Goal: Task Accomplishment & Management: Manage account settings

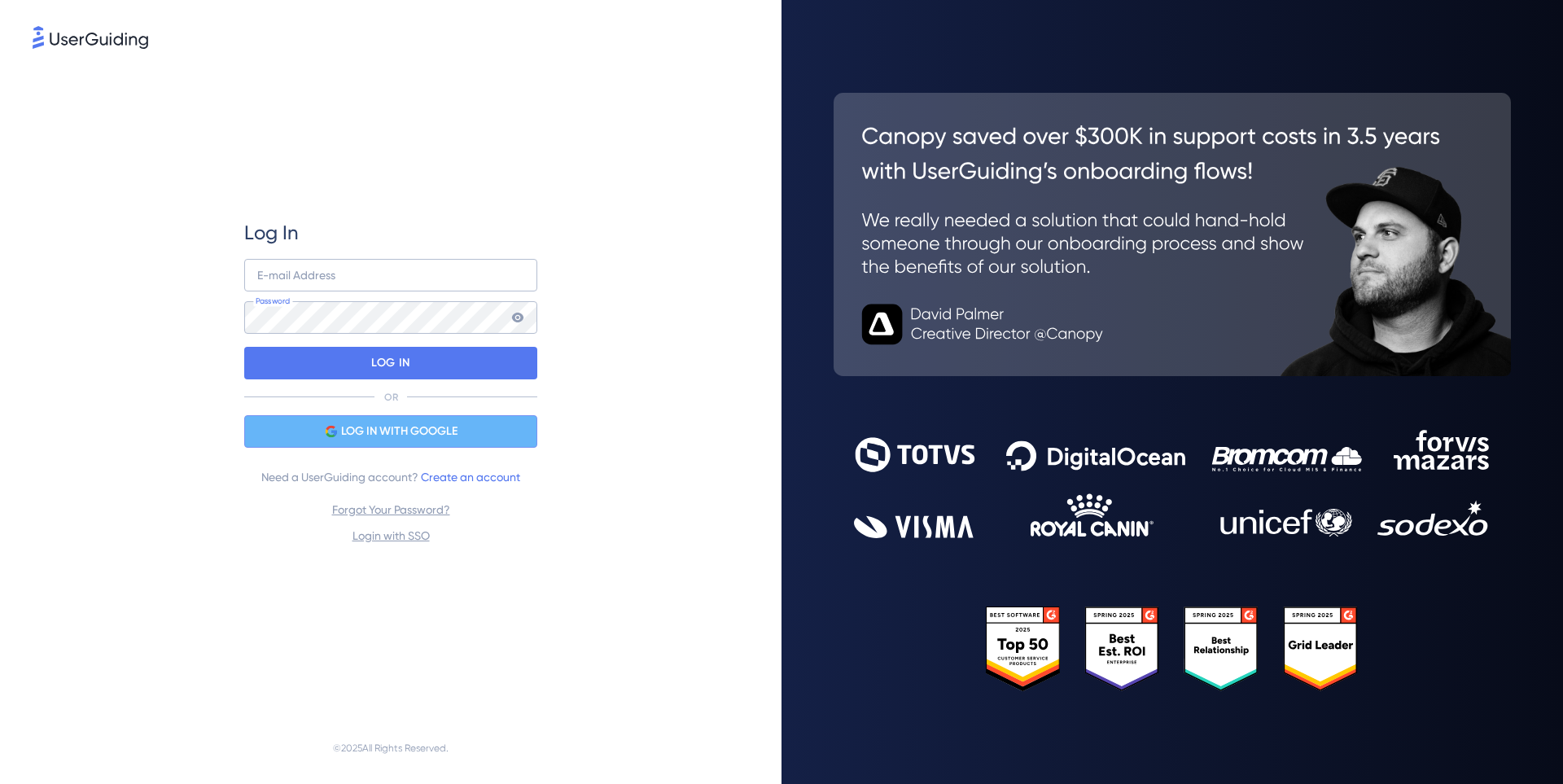
click at [391, 433] on span "LOG IN WITH GOOGLE" at bounding box center [399, 431] width 116 height 20
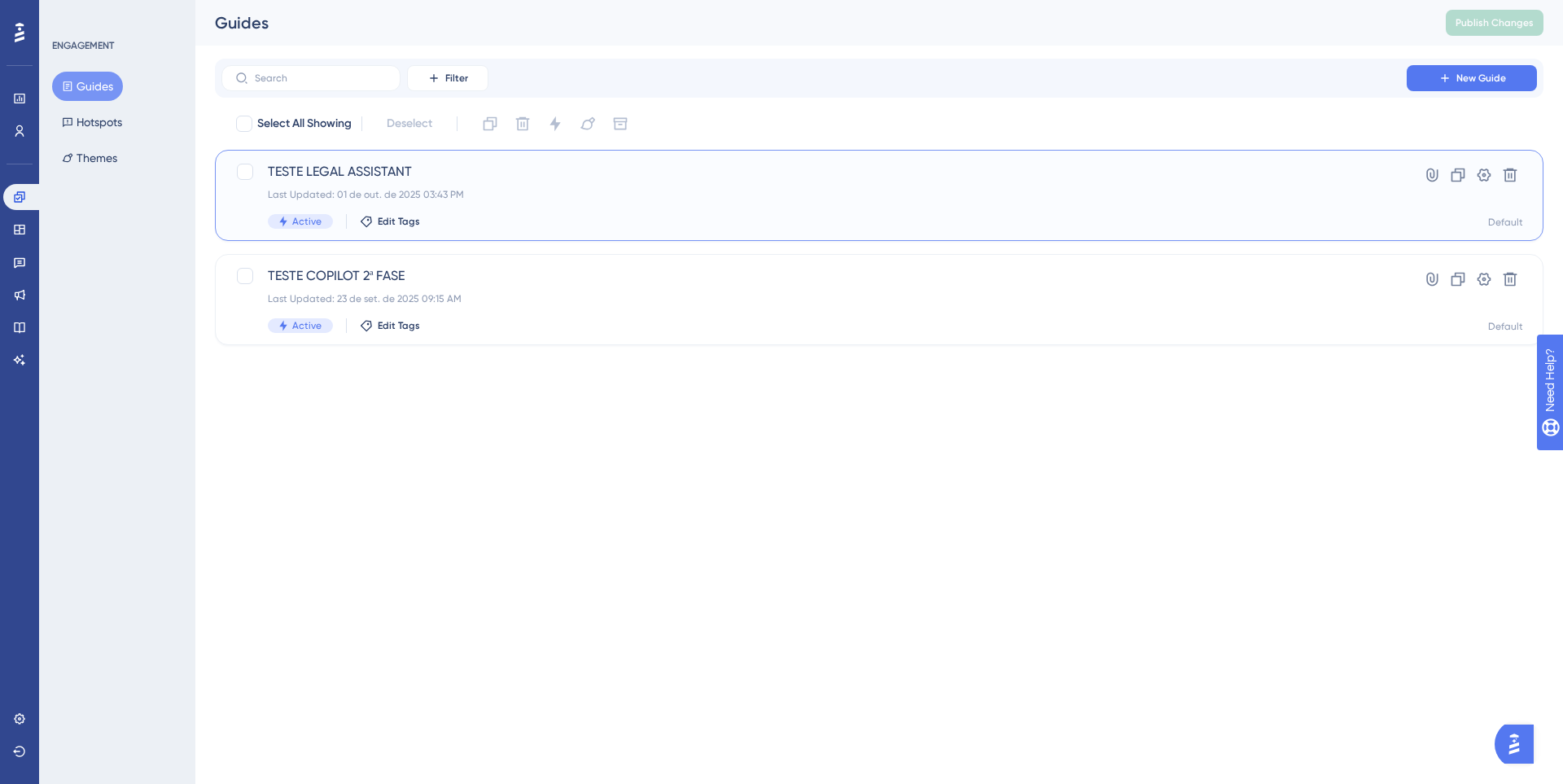
click at [530, 194] on div "Last Updated: 01 de out. de 2025 03:43 PM" at bounding box center [814, 194] width 1093 height 13
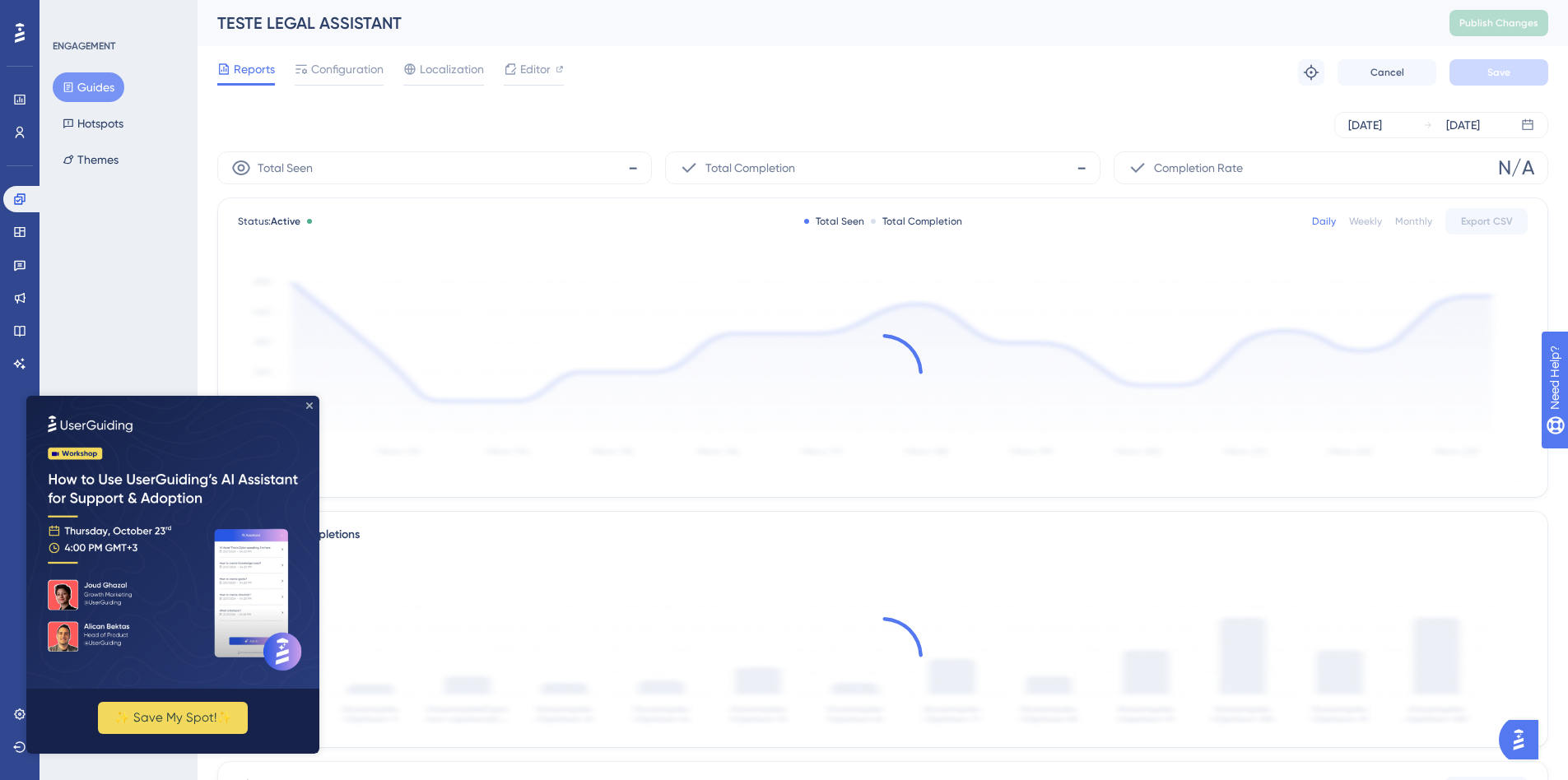
click at [310, 404] on icon "Close Preview" at bounding box center [310, 406] width 7 height 7
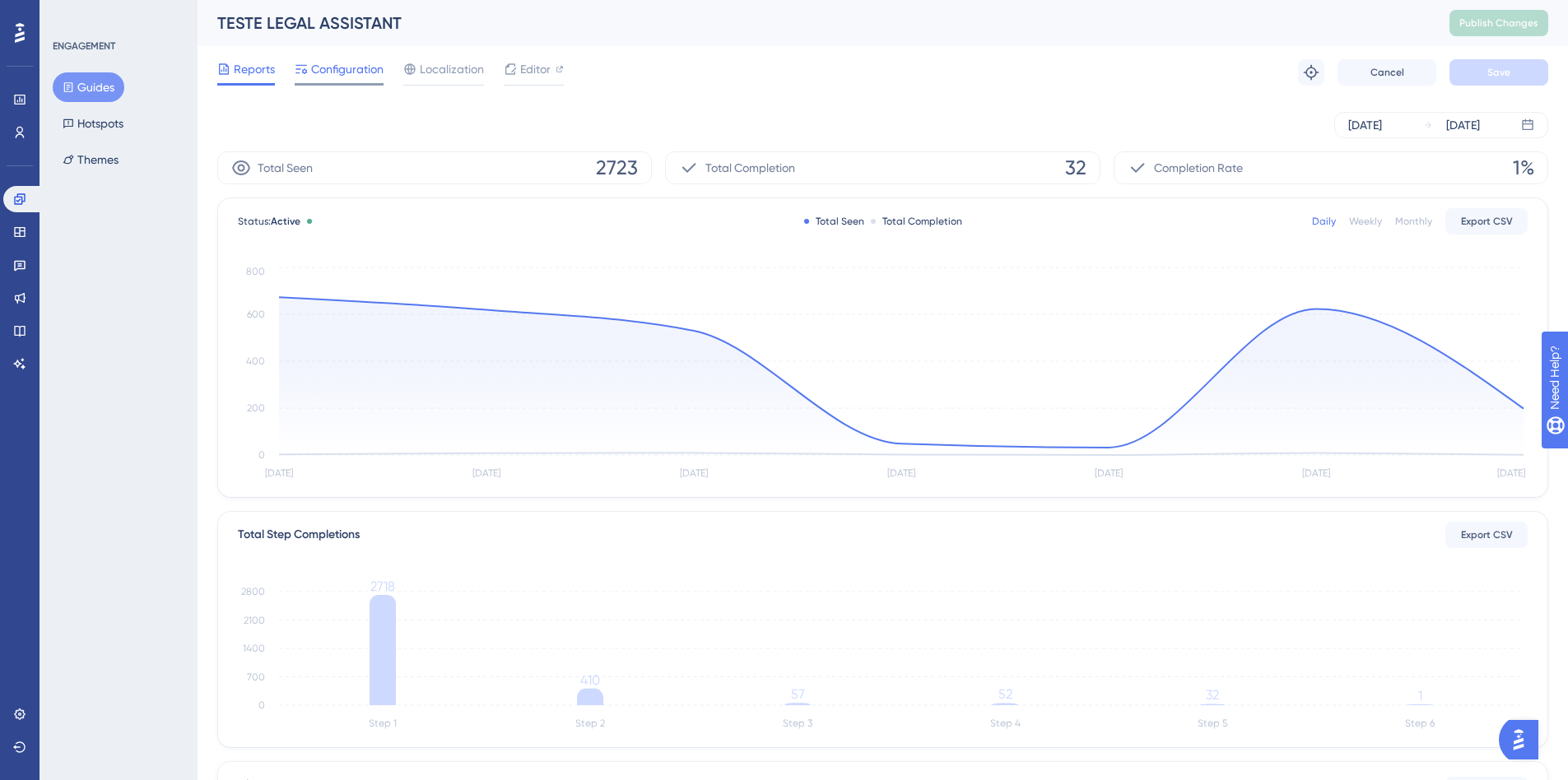
click at [351, 82] on div "Configuration" at bounding box center [339, 72] width 89 height 27
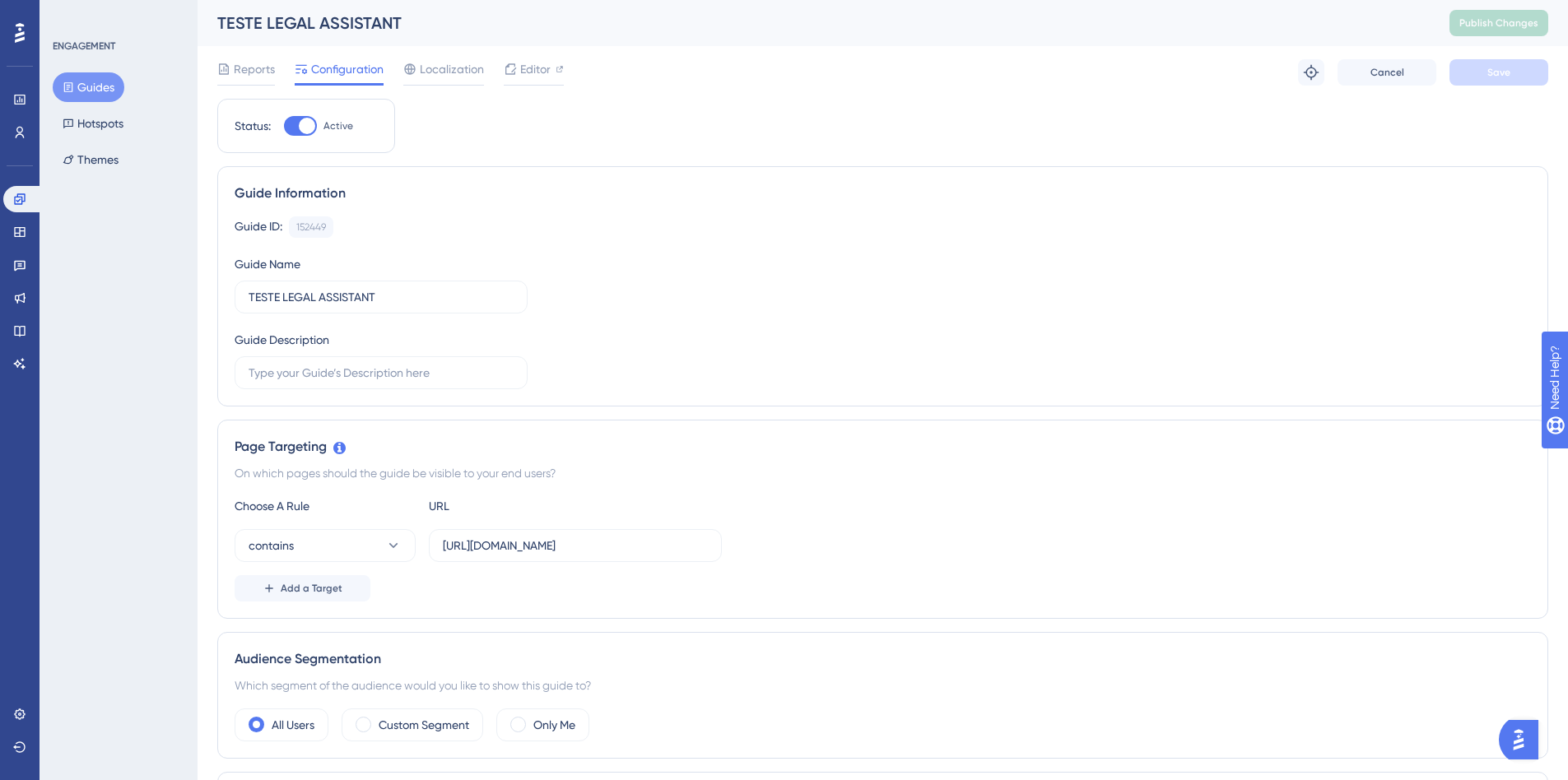
click at [307, 129] on div at bounding box center [306, 125] width 16 height 16
click at [284, 127] on input "Active" at bounding box center [283, 126] width 1 height 1
checkbox input "false"
click at [1513, 74] on button "Save" at bounding box center [1498, 72] width 99 height 27
click at [1497, 23] on button "Publish Changes" at bounding box center [1498, 23] width 99 height 27
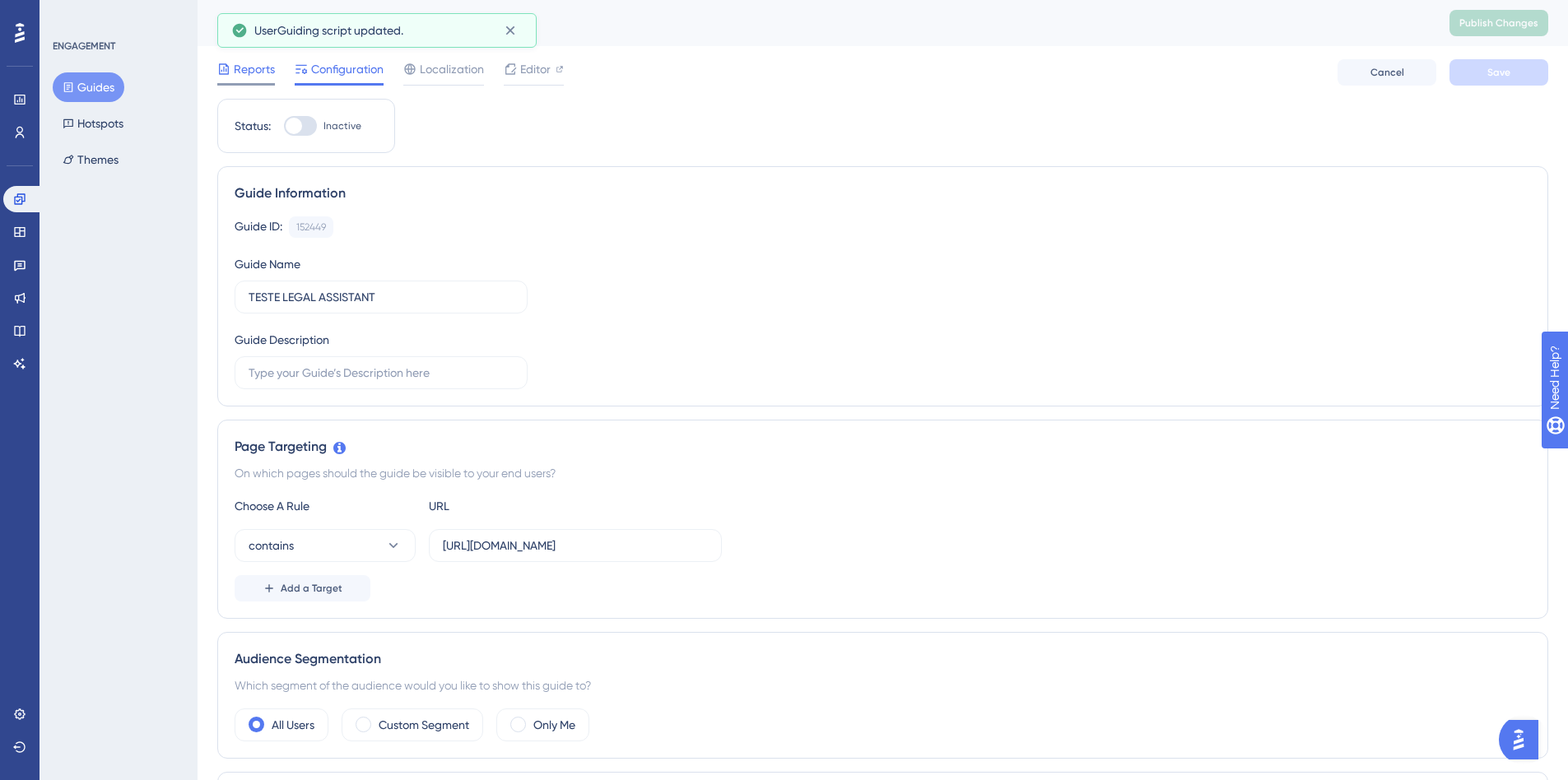
click at [237, 76] on span "Reports" at bounding box center [254, 69] width 41 height 20
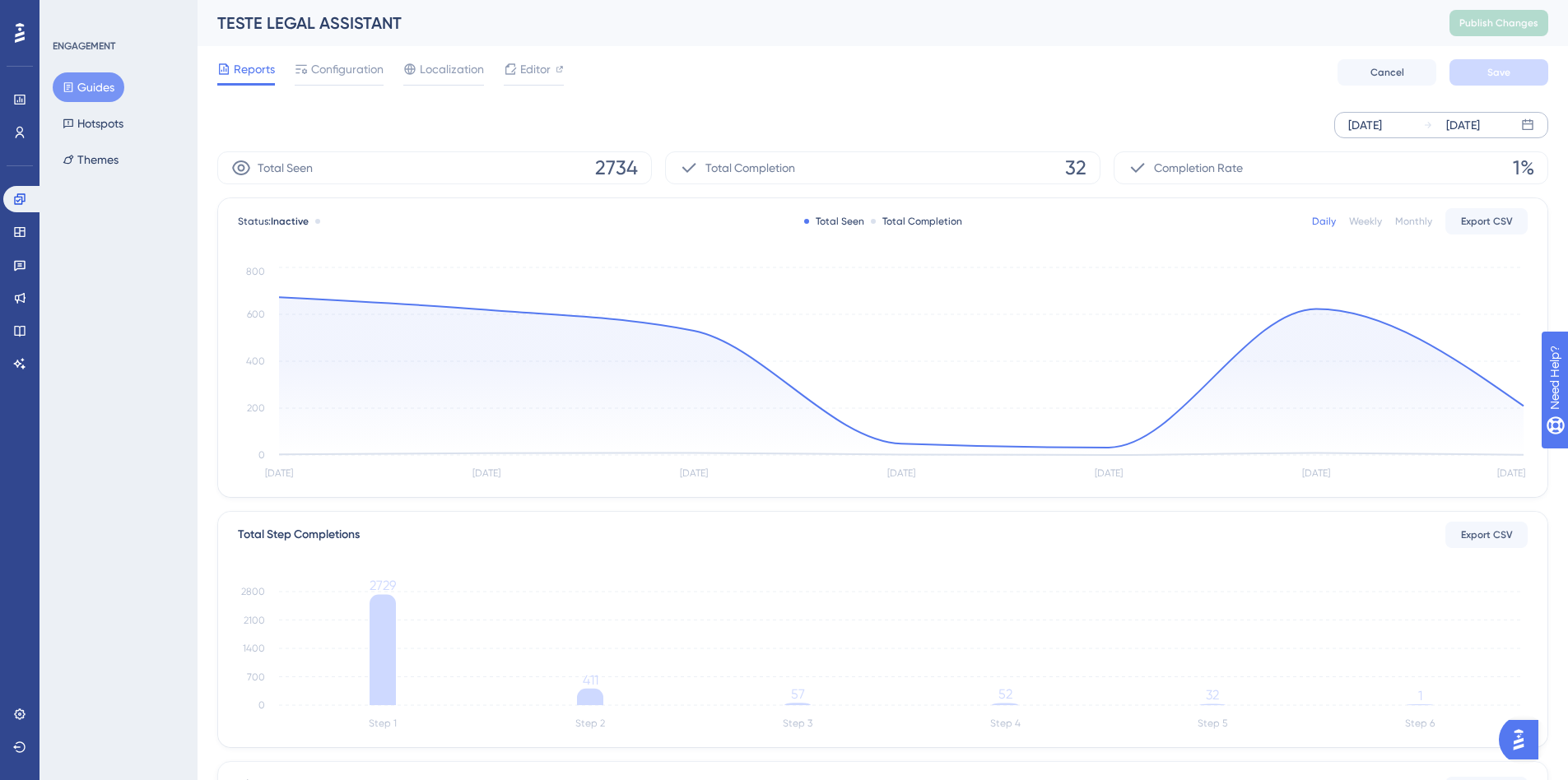
click at [1382, 125] on div "[DATE]" at bounding box center [1365, 124] width 33 height 20
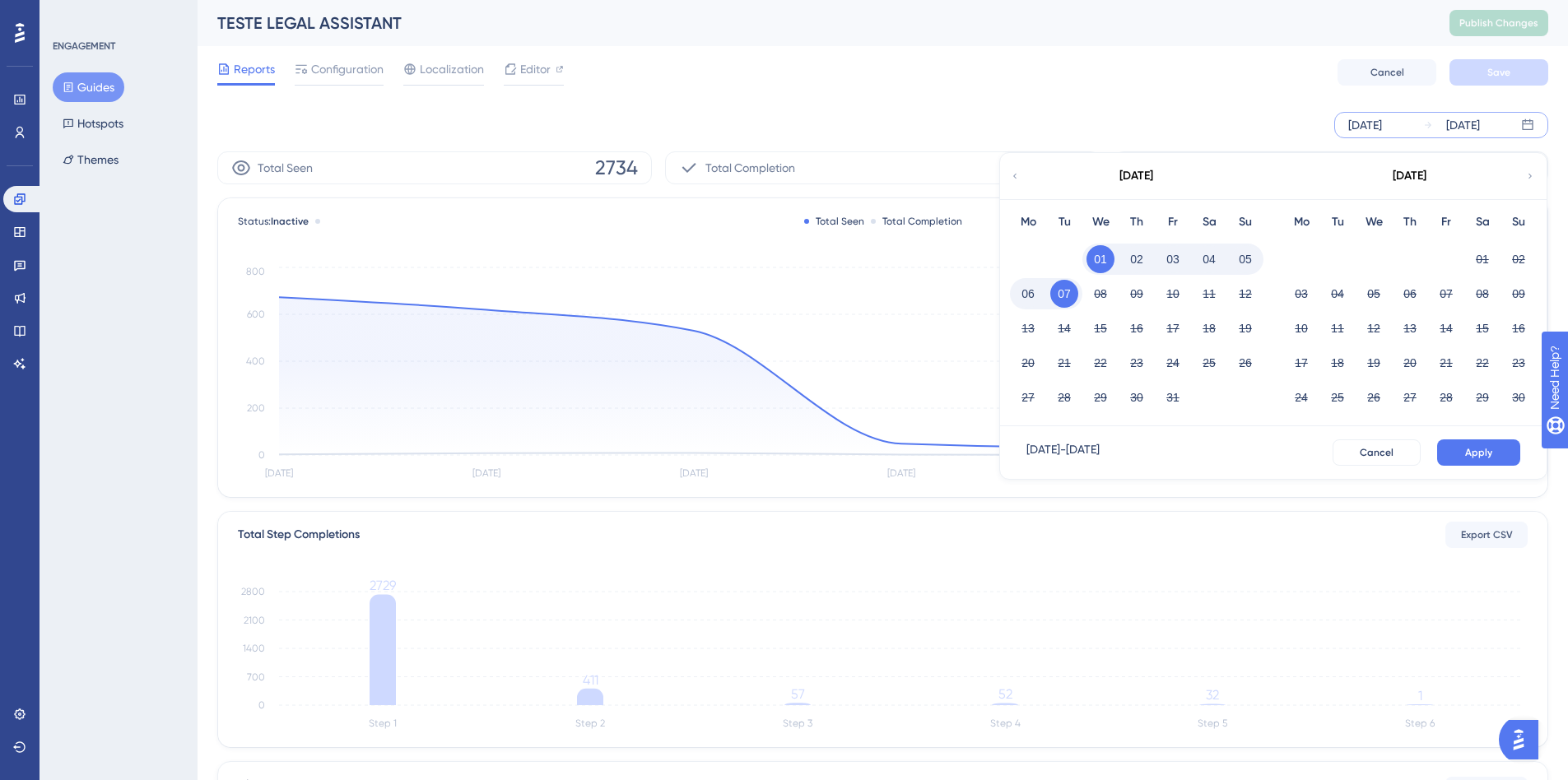
click at [1019, 184] on div "[DATE]" at bounding box center [1135, 176] width 271 height 46
click at [1016, 176] on icon at bounding box center [1015, 176] width 10 height 15
click at [1332, 295] on button "09" at bounding box center [1337, 293] width 28 height 28
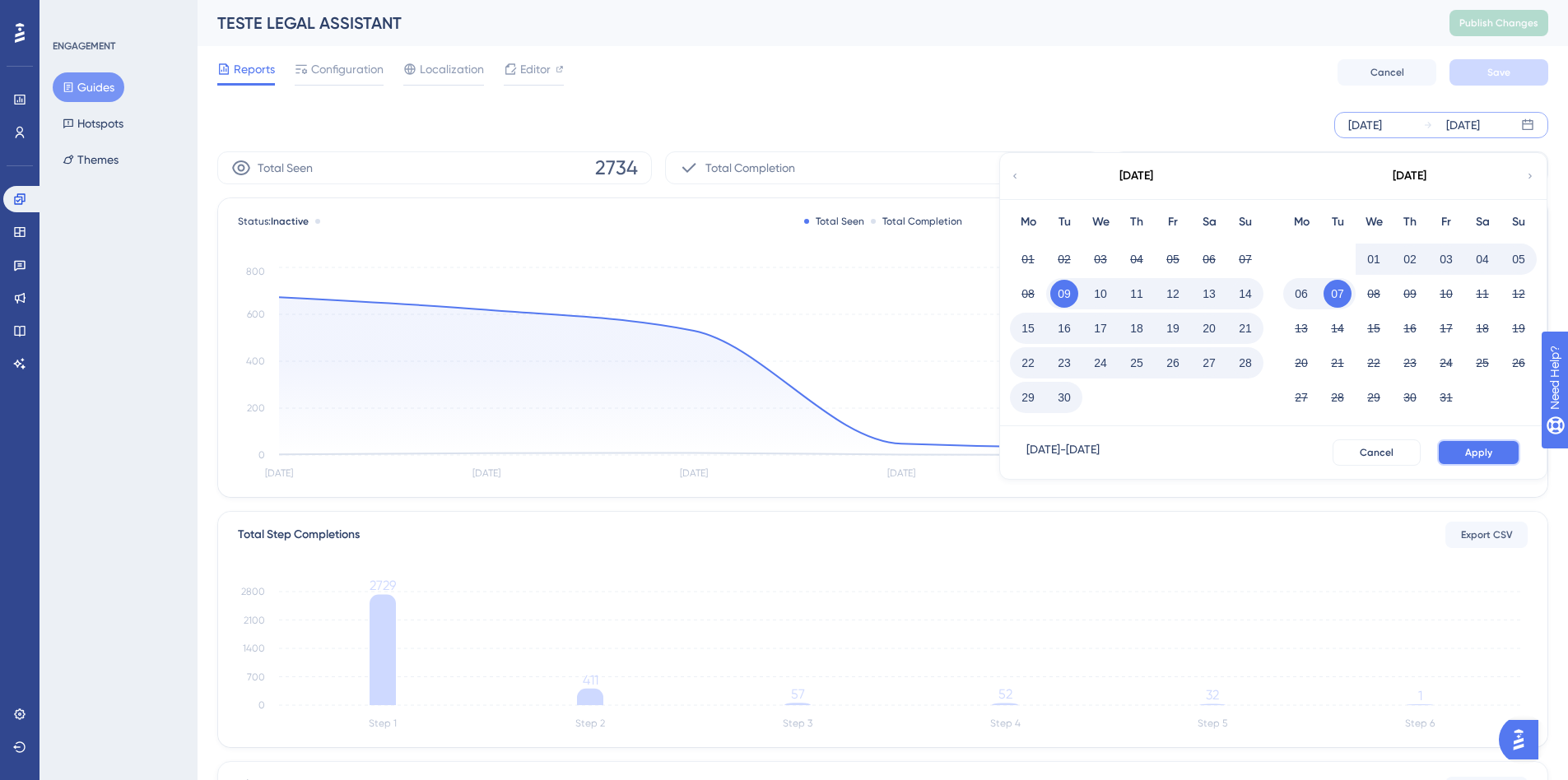
click at [1490, 453] on span "Apply" at bounding box center [1479, 452] width 27 height 13
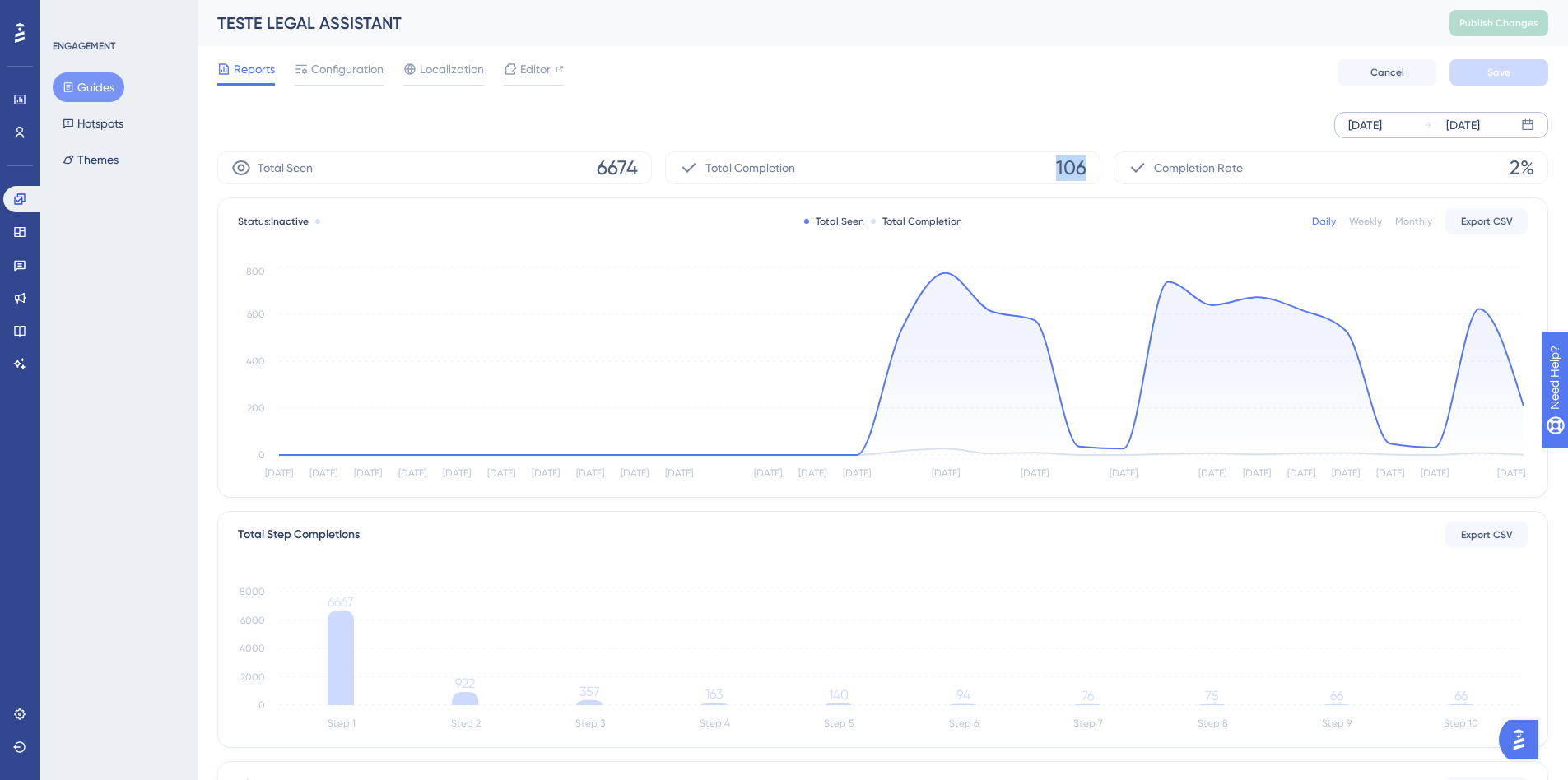
drag, startPoint x: 1056, startPoint y: 166, endPoint x: 1098, endPoint y: 166, distance: 42.0
click at [1098, 166] on div "Total Completion 106" at bounding box center [882, 167] width 434 height 33
drag, startPoint x: 598, startPoint y: 160, endPoint x: 764, endPoint y: 166, distance: 166.1
click at [758, 166] on div "Total Seen 6674 Total Completion 106 Completion Rate 2%" at bounding box center [882, 167] width 1331 height 33
click at [575, 174] on div "Total Seen 6674" at bounding box center [434, 167] width 434 height 33
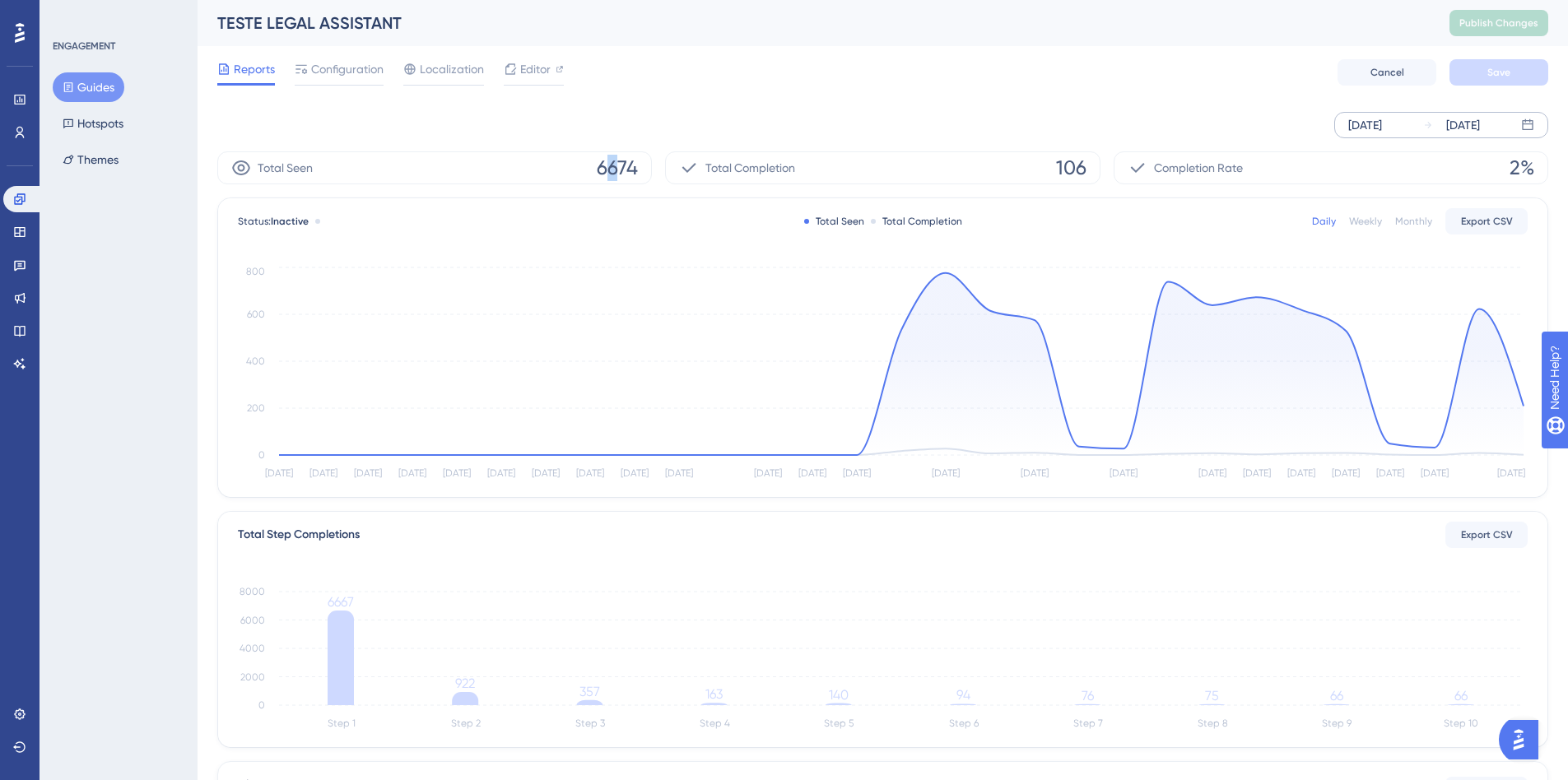
click at [614, 160] on span "6674" at bounding box center [617, 167] width 41 height 27
drag, startPoint x: 274, startPoint y: 163, endPoint x: 223, endPoint y: 163, distance: 51.0
click at [271, 163] on span "Total Seen" at bounding box center [285, 167] width 55 height 20
drag, startPoint x: 566, startPoint y: 167, endPoint x: 734, endPoint y: 167, distance: 168.0
click at [734, 167] on div "Total Seen 6674 Total Completion 106 Completion Rate 2%" at bounding box center [882, 167] width 1331 height 33
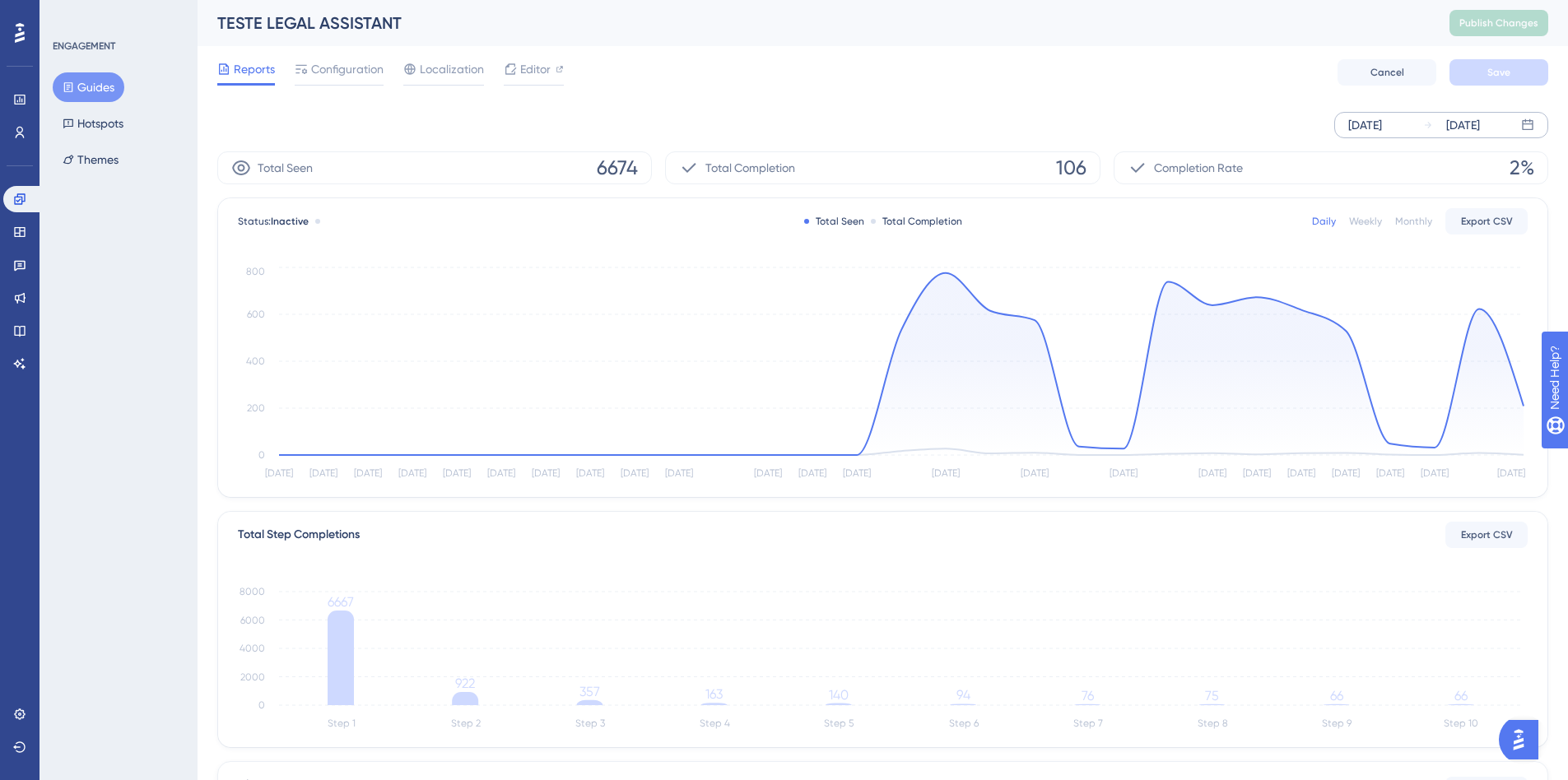
click at [837, 182] on div "Total Completion 106" at bounding box center [882, 167] width 434 height 33
click at [17, 123] on link at bounding box center [20, 132] width 33 height 27
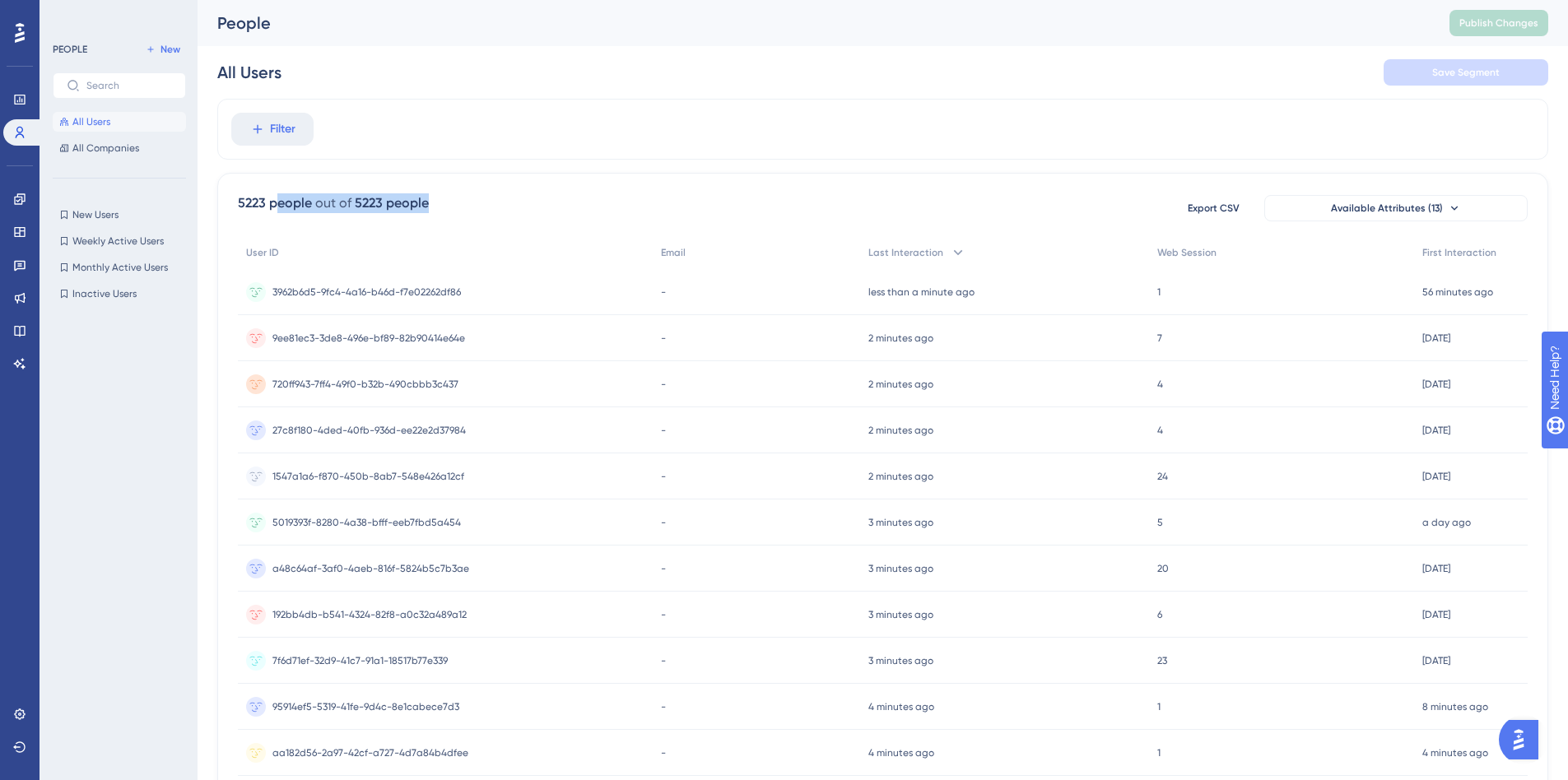
drag, startPoint x: 273, startPoint y: 197, endPoint x: 771, endPoint y: 197, distance: 498.0
click at [711, 196] on div "5223 people out of 5223 people Export CSV Available Attributes (13)" at bounding box center [882, 208] width 1290 height 30
click at [883, 215] on div "5223 people out of 5223 people Export CSV Available Attributes (13)" at bounding box center [882, 208] width 1290 height 30
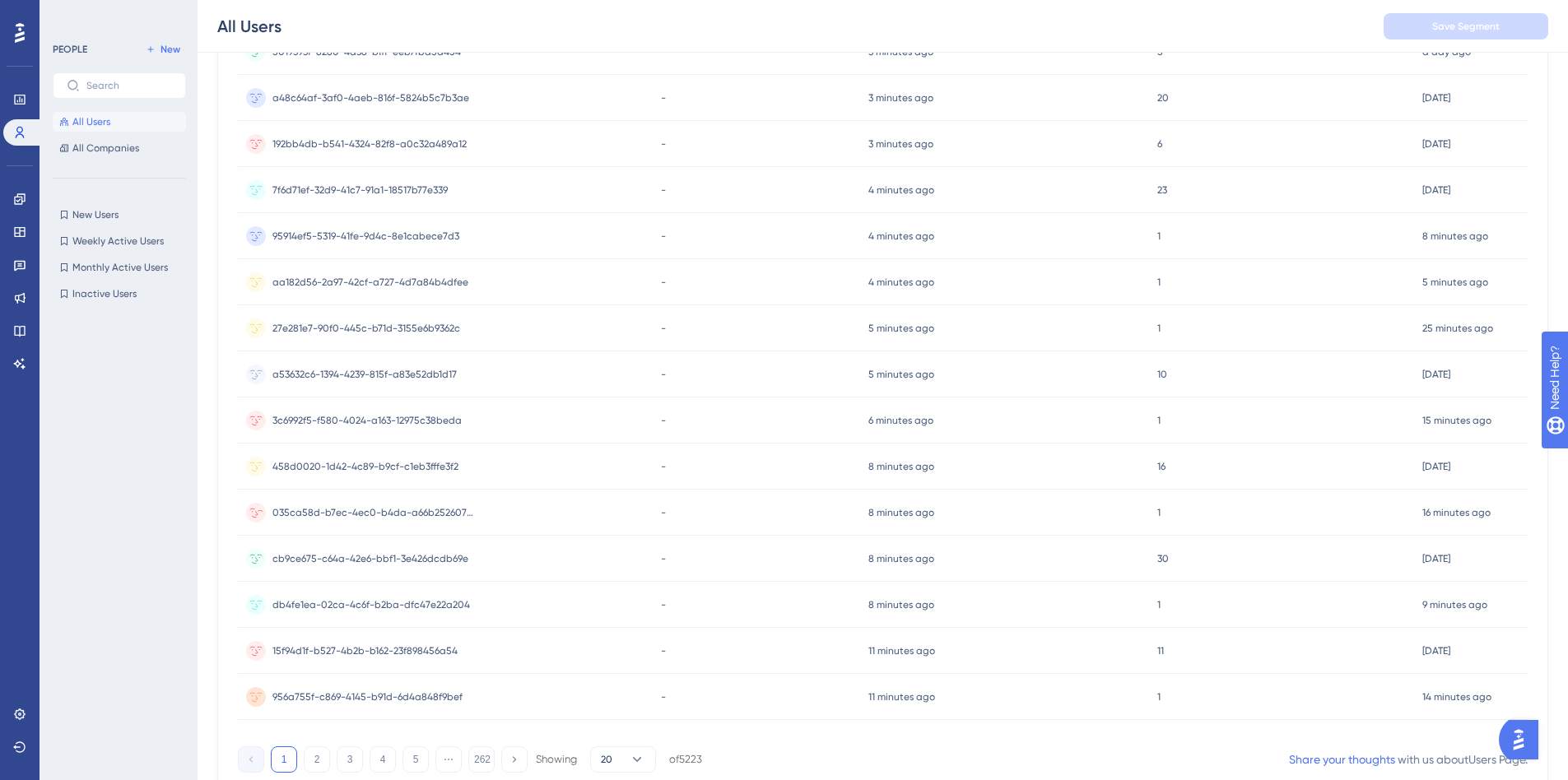
scroll to position [543, 0]
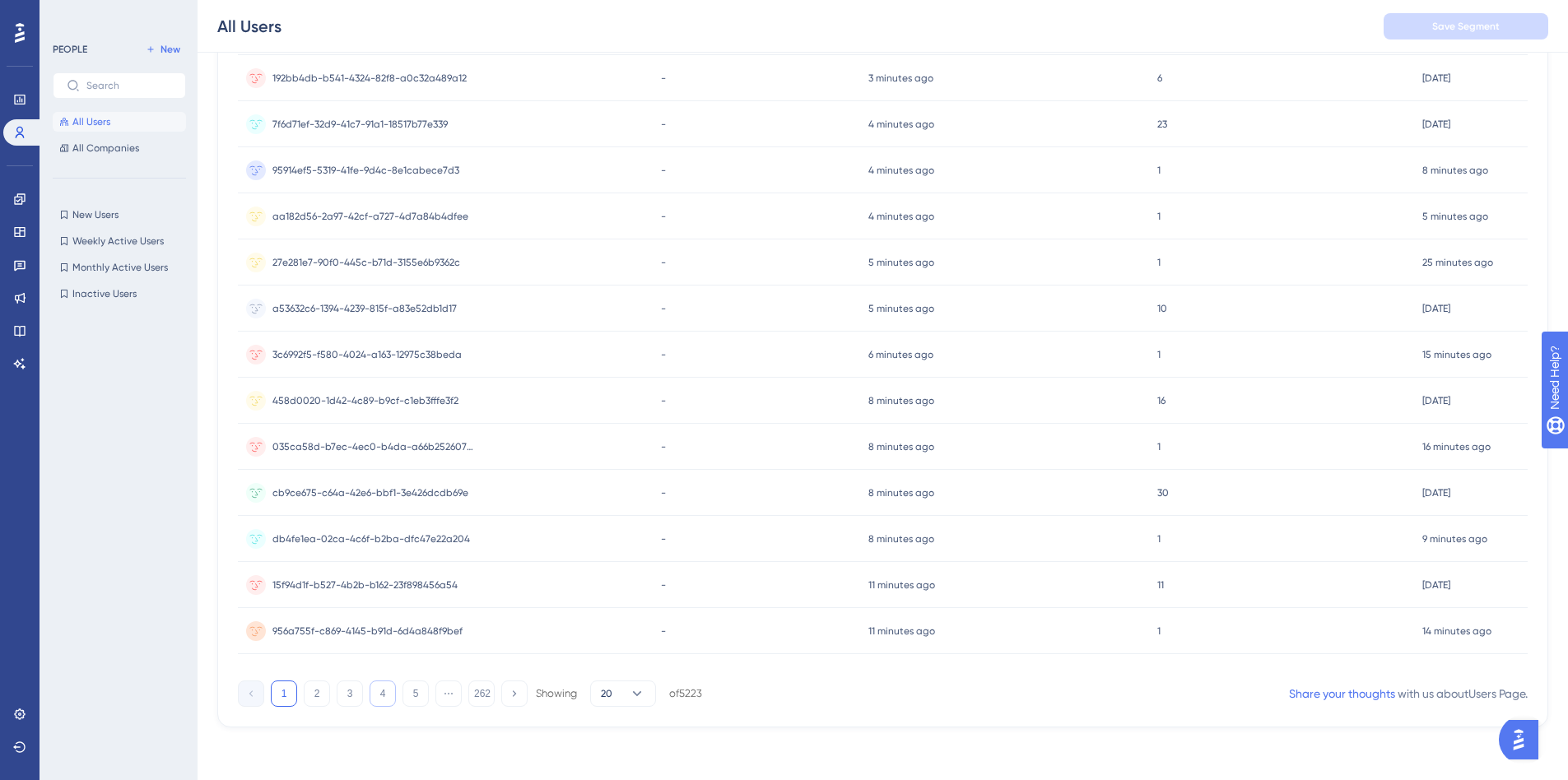
click at [379, 696] on button "4" at bounding box center [383, 693] width 27 height 27
click at [466, 693] on div "1 2 3 4 5 ⋯ 262 Showing 20 of 5223" at bounding box center [469, 693] width 464 height 27
click at [479, 695] on button "262" at bounding box center [481, 693] width 27 height 27
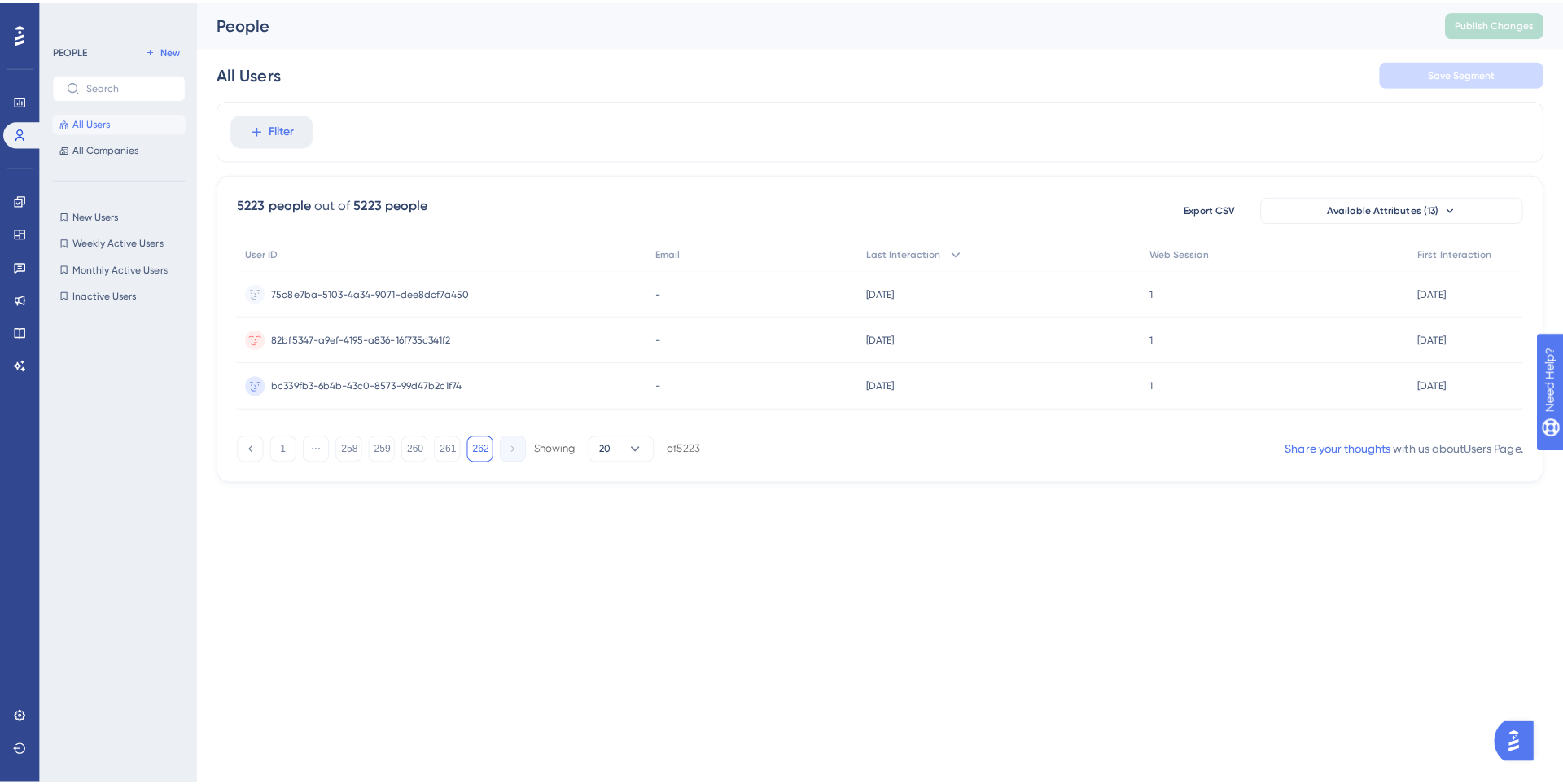
scroll to position [0, 0]
